Goal: Find contact information: Find contact information

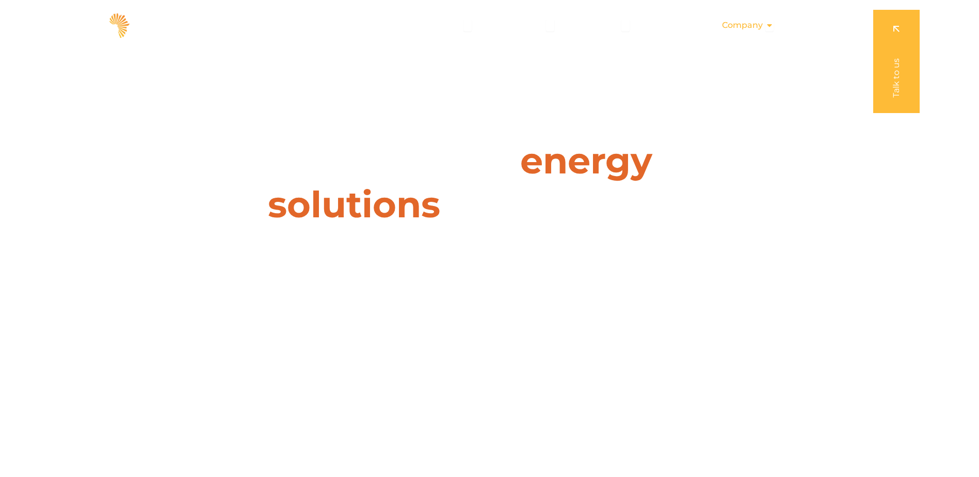
click at [770, 25] on icon "Menu" at bounding box center [770, 25] width 8 height 8
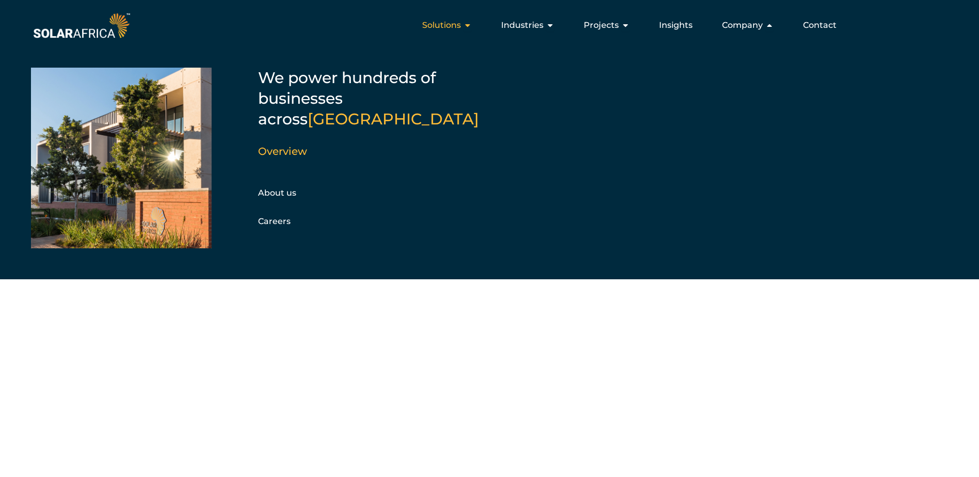
click at [471, 26] on icon "Menu" at bounding box center [468, 25] width 8 height 8
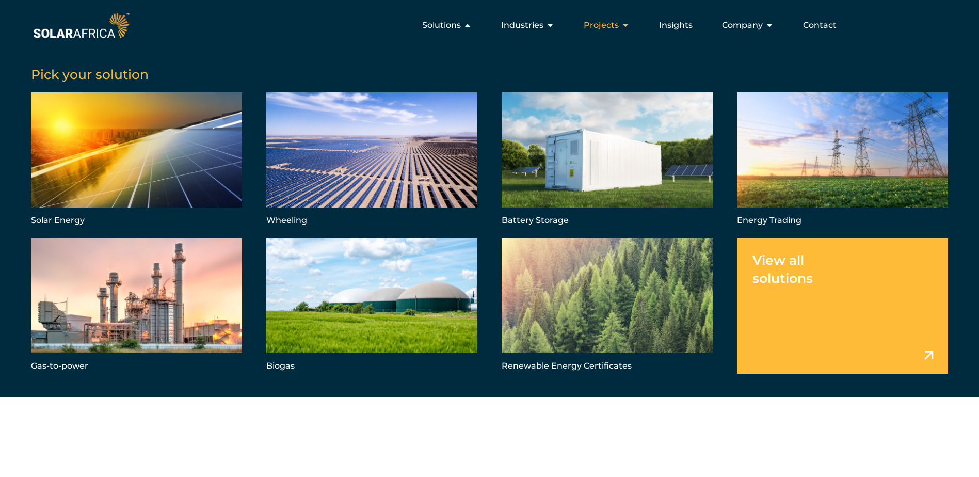
click at [628, 26] on icon "Menu" at bounding box center [626, 25] width 8 height 8
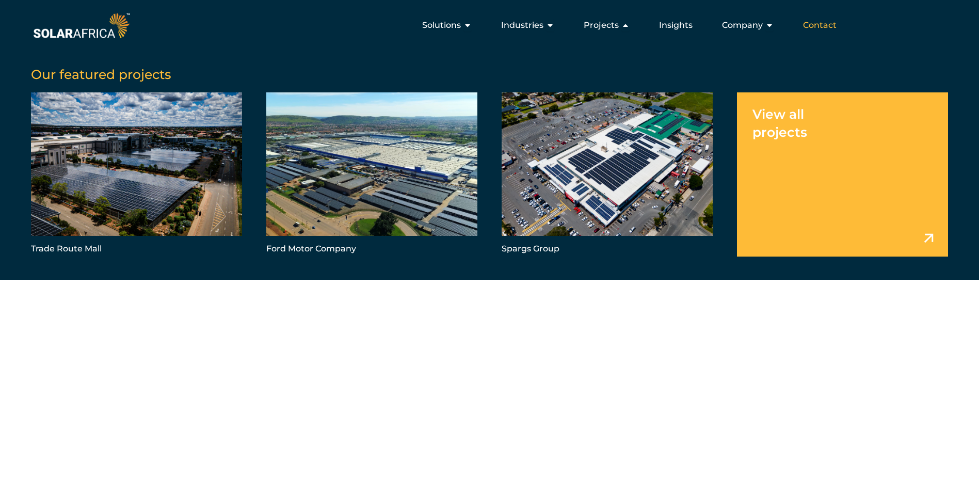
click at [815, 24] on span "Contact" at bounding box center [820, 25] width 34 height 12
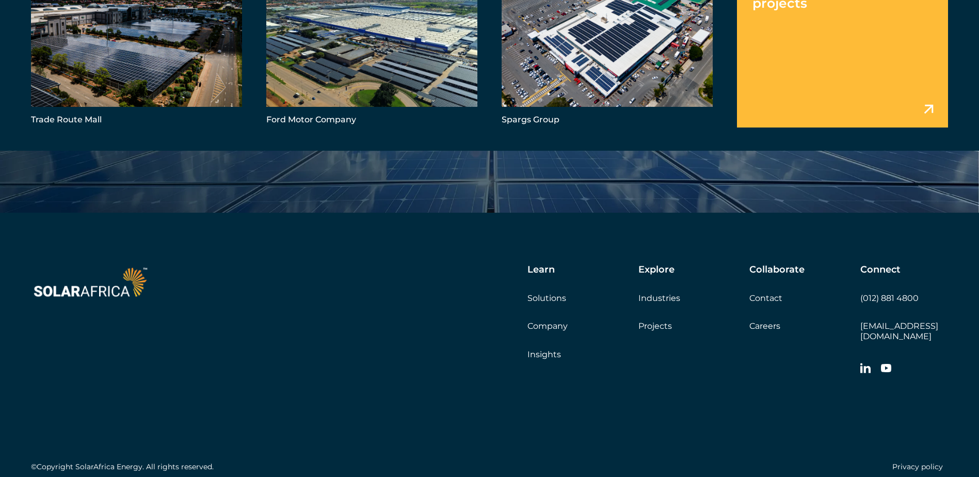
scroll to position [3635, 0]
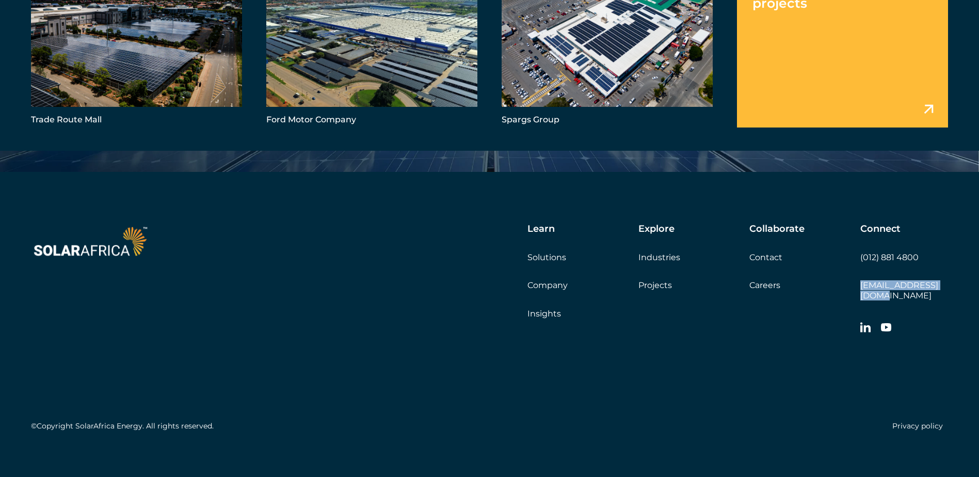
drag, startPoint x: 952, startPoint y: 288, endPoint x: 861, endPoint y: 285, distance: 91.9
click at [861, 285] on div "Learn Solutions Company Insights Explore Industries Projects Collaborate Contac…" at bounding box center [489, 329] width 979 height 315
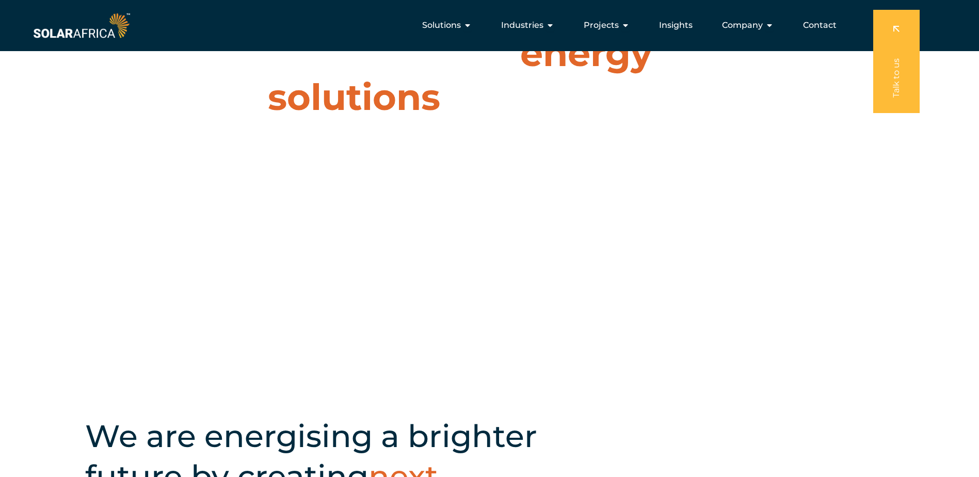
scroll to position [103, 0]
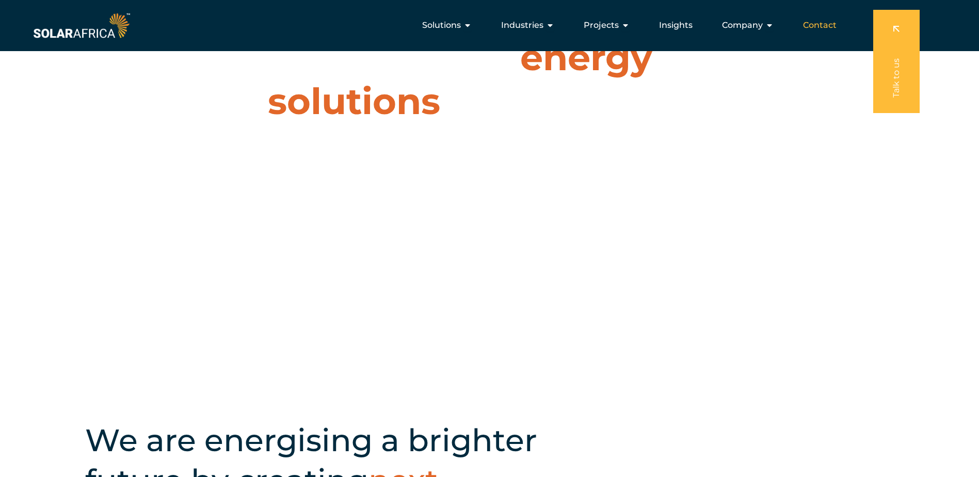
click at [818, 21] on span "Contact" at bounding box center [820, 25] width 34 height 12
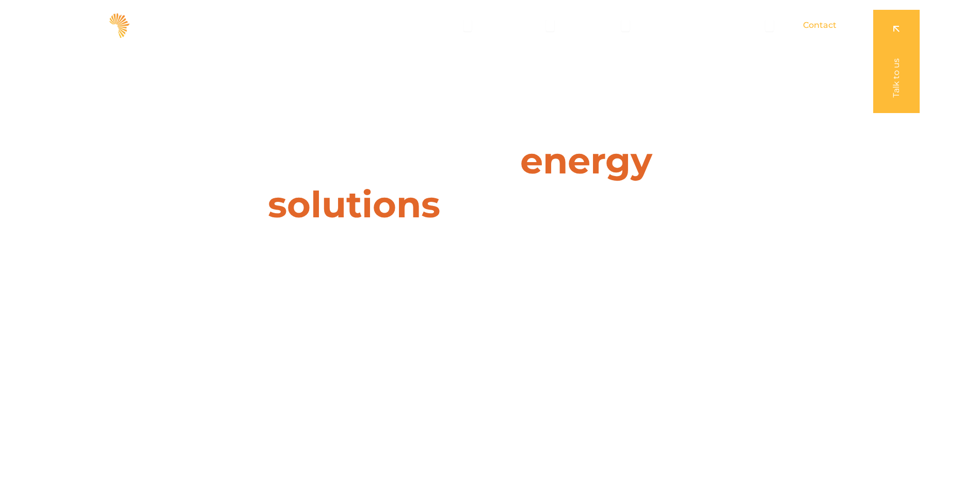
click at [822, 23] on span "Contact" at bounding box center [820, 25] width 34 height 12
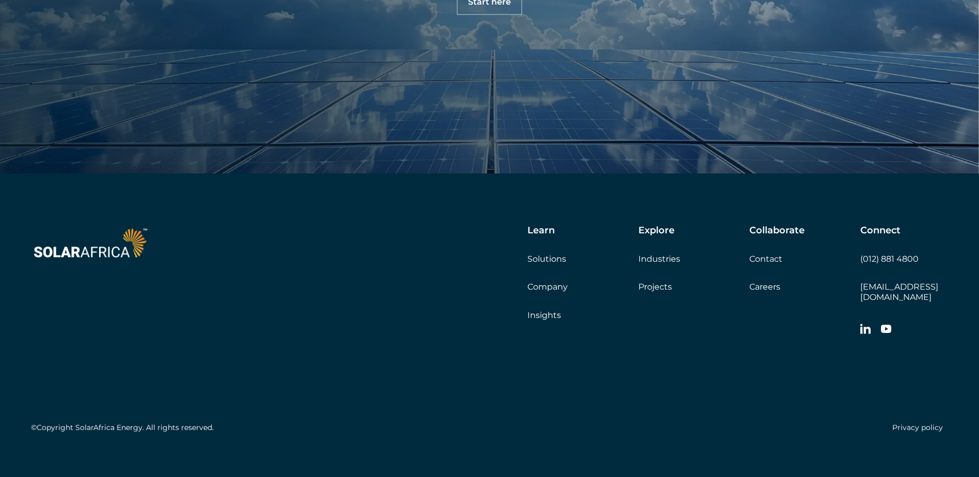
scroll to position [3635, 0]
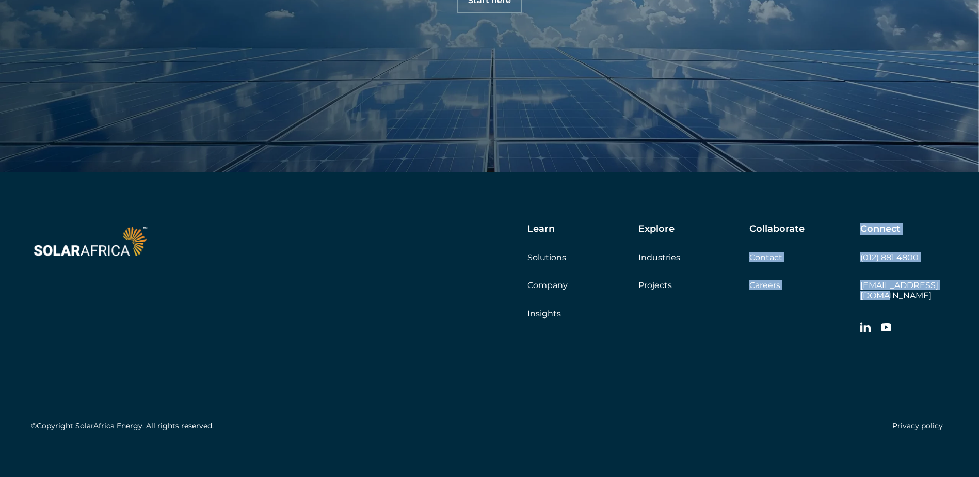
drag, startPoint x: 951, startPoint y: 284, endPoint x: 859, endPoint y: 290, distance: 91.5
click at [859, 290] on div "Learn Solutions Company Insights Explore Industries Projects Collaborate Contac…" at bounding box center [489, 329] width 979 height 315
click at [862, 294] on div "Connect (012) 881 4800 info@solarafrica.com" at bounding box center [905, 282] width 88 height 116
drag, startPoint x: 857, startPoint y: 291, endPoint x: 930, endPoint y: 287, distance: 72.9
click at [931, 288] on div "Learn Solutions Company Insights Explore Industries Projects Collaborate Contac…" at bounding box center [596, 282] width 706 height 116
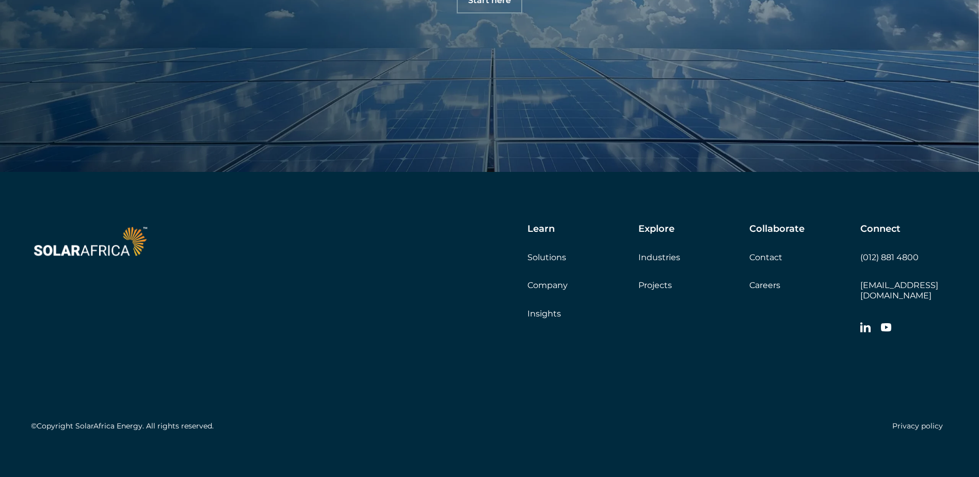
drag, startPoint x: 930, startPoint y: 287, endPoint x: 949, endPoint y: 315, distance: 33.8
click at [948, 318] on div at bounding box center [905, 328] width 88 height 21
drag, startPoint x: 955, startPoint y: 286, endPoint x: 864, endPoint y: 288, distance: 91.9
click at [863, 290] on div "Learn Solutions Company Insights Explore Industries Projects Collaborate Contac…" at bounding box center [489, 329] width 979 height 315
drag, startPoint x: 864, startPoint y: 288, endPoint x: 937, endPoint y: 304, distance: 75.0
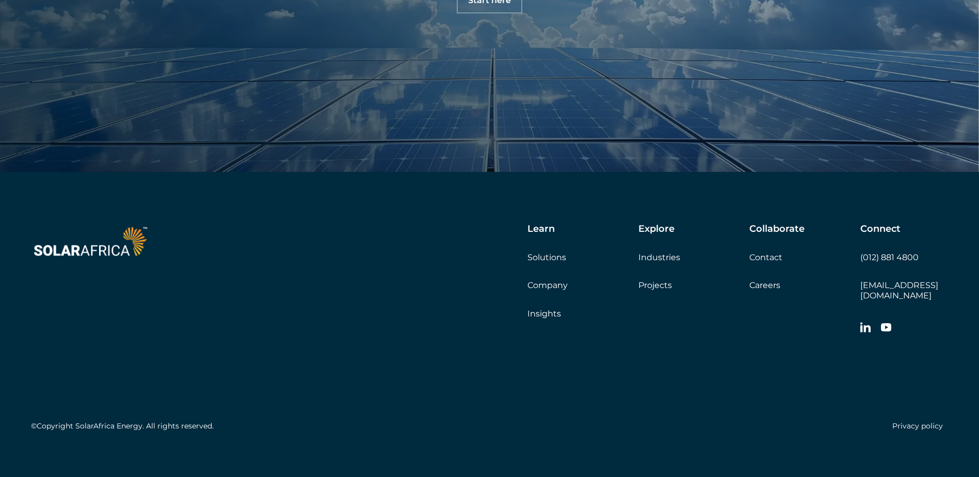
click at [935, 307] on div "Connect (012) 881 4800 [EMAIL_ADDRESS][DOMAIN_NAME]" at bounding box center [905, 282] width 88 height 116
drag, startPoint x: 941, startPoint y: 285, endPoint x: 859, endPoint y: 281, distance: 81.7
click at [861, 282] on div "Learn Solutions Company Insights Explore Industries Projects Collaborate Contac…" at bounding box center [489, 329] width 979 height 315
copy link "[EMAIL_ADDRESS][DOMAIN_NAME]"
